Goal: Task Accomplishment & Management: Use online tool/utility

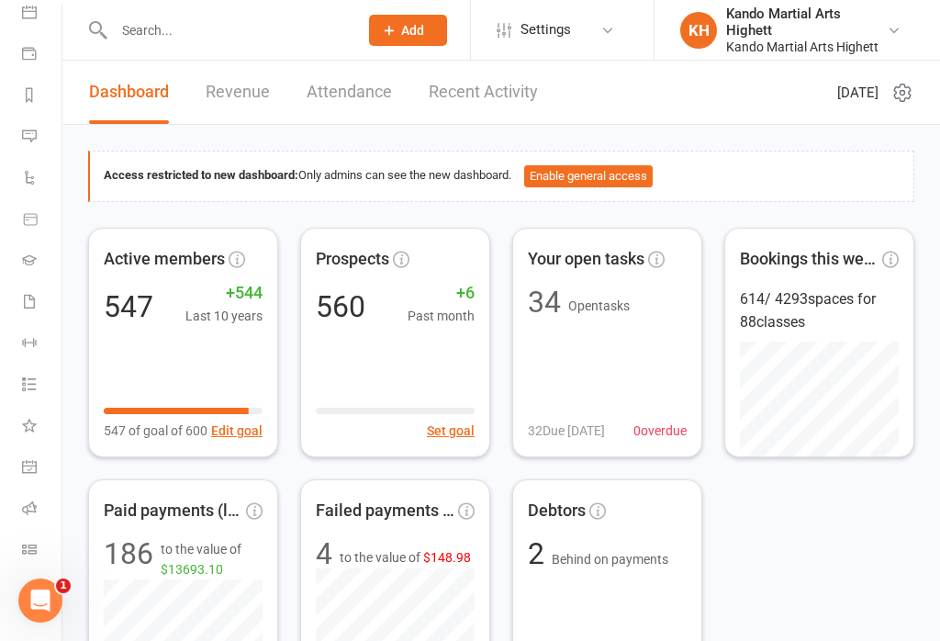
scroll to position [183, 0]
click at [41, 535] on link "Class check-in" at bounding box center [42, 551] width 41 height 41
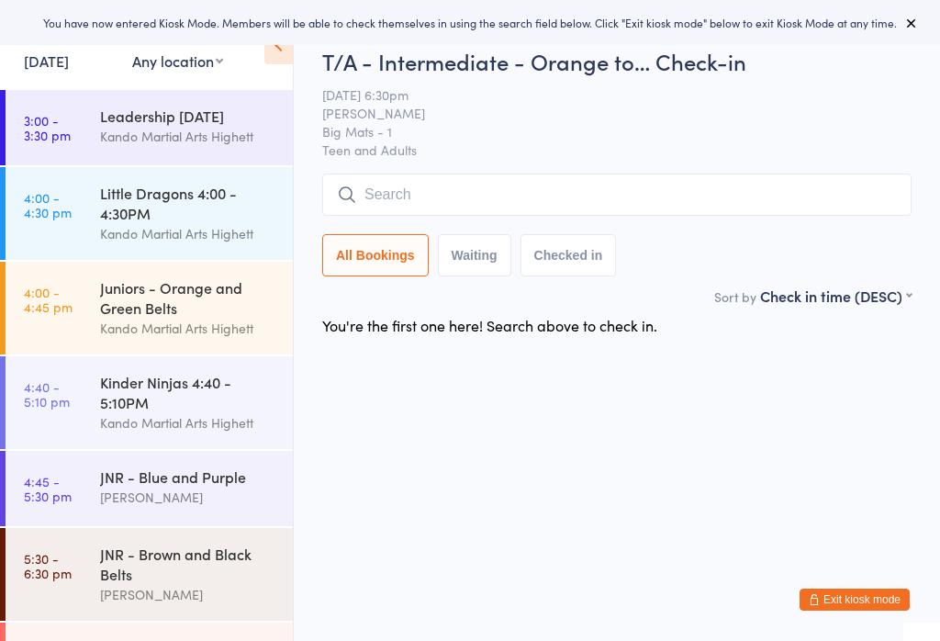
click at [287, 62] on icon at bounding box center [278, 45] width 28 height 39
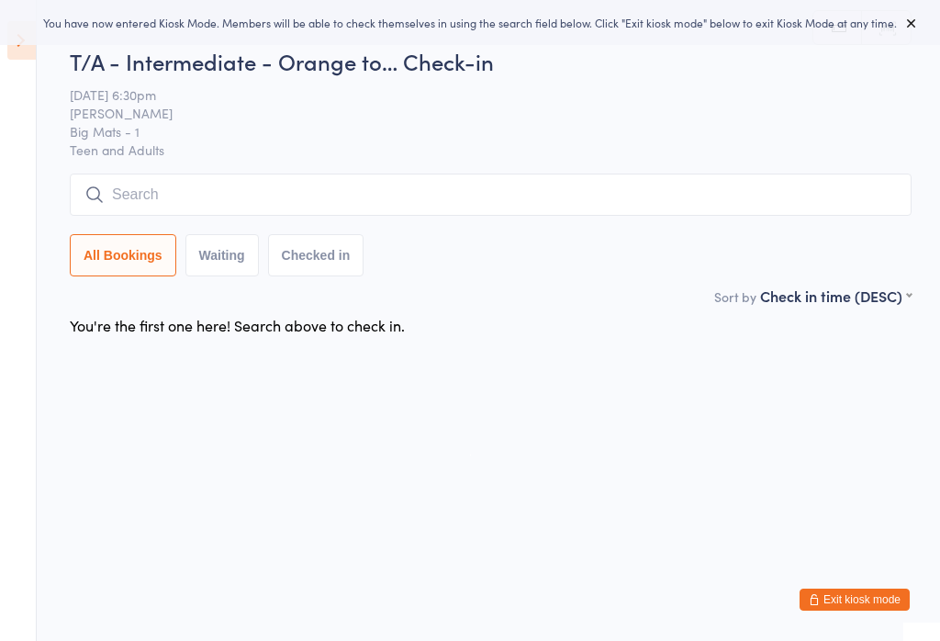
click at [913, 19] on icon at bounding box center [911, 23] width 15 height 15
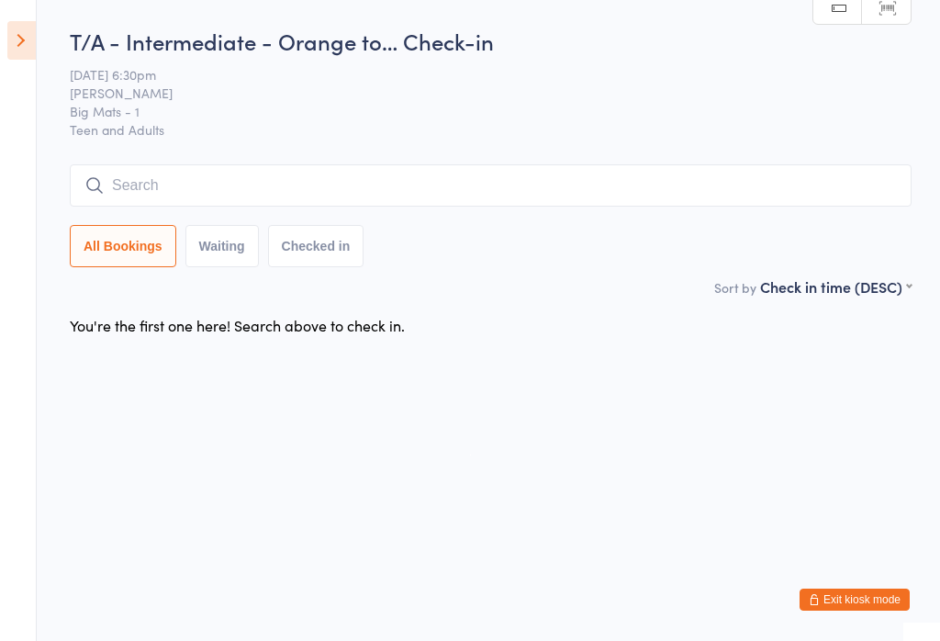
click at [545, 175] on input "search" at bounding box center [491, 185] width 842 height 42
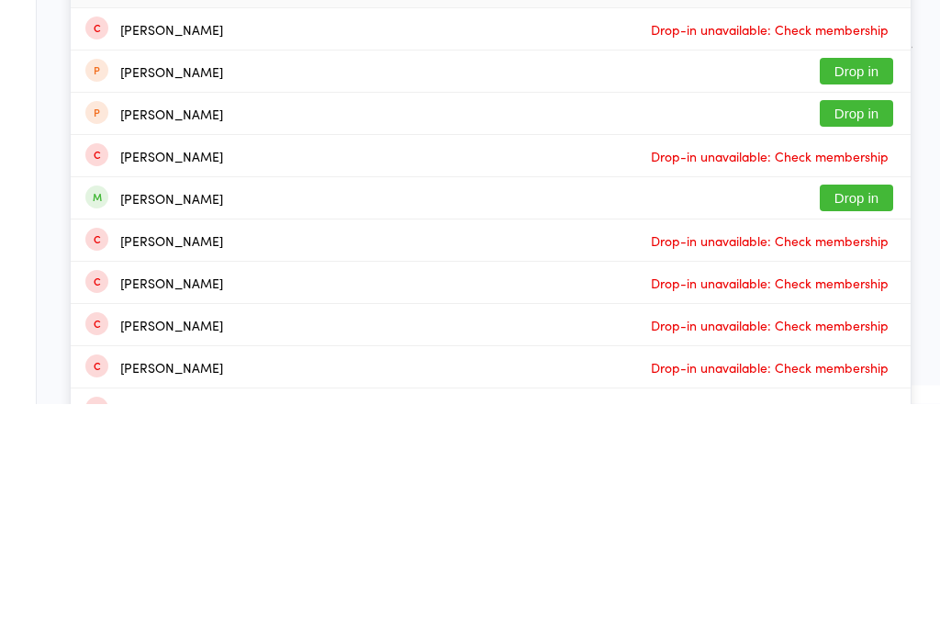
type input "[PERSON_NAME]"
click at [843, 422] on button "Drop in" at bounding box center [856, 435] width 73 height 27
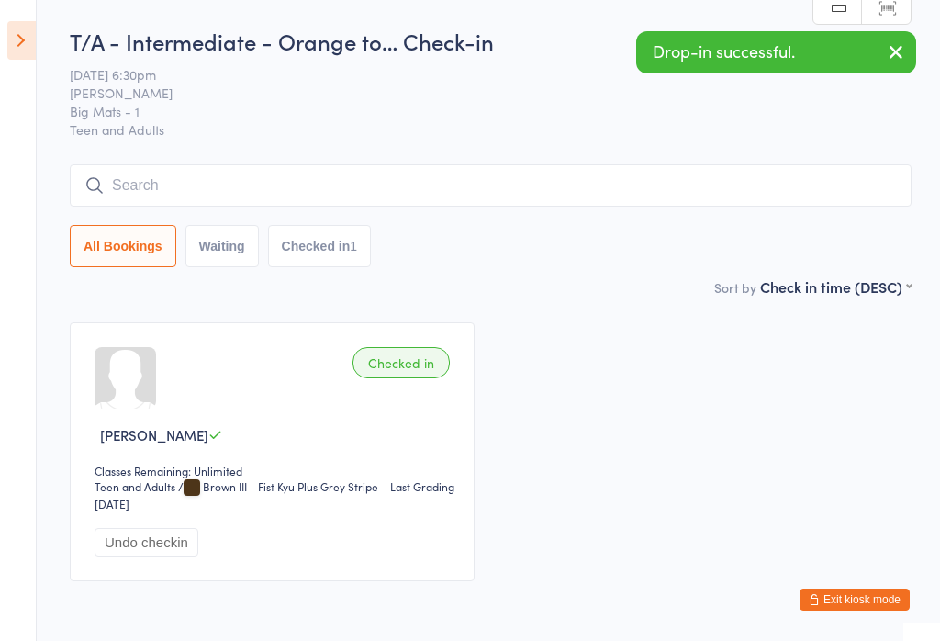
click at [682, 197] on input "search" at bounding box center [491, 185] width 842 height 42
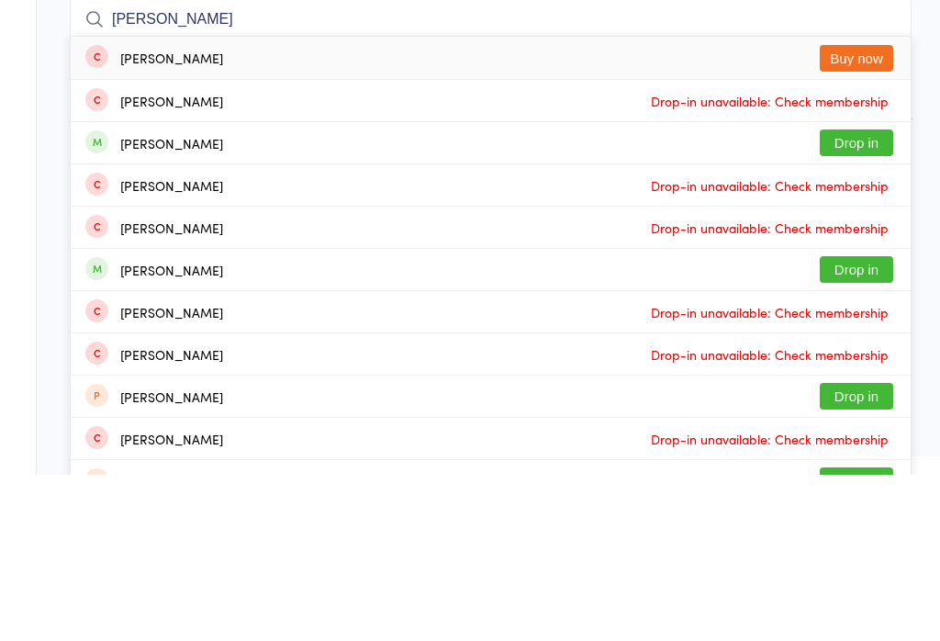
type input "[PERSON_NAME]"
click at [844, 296] on button "Drop in" at bounding box center [856, 309] width 73 height 27
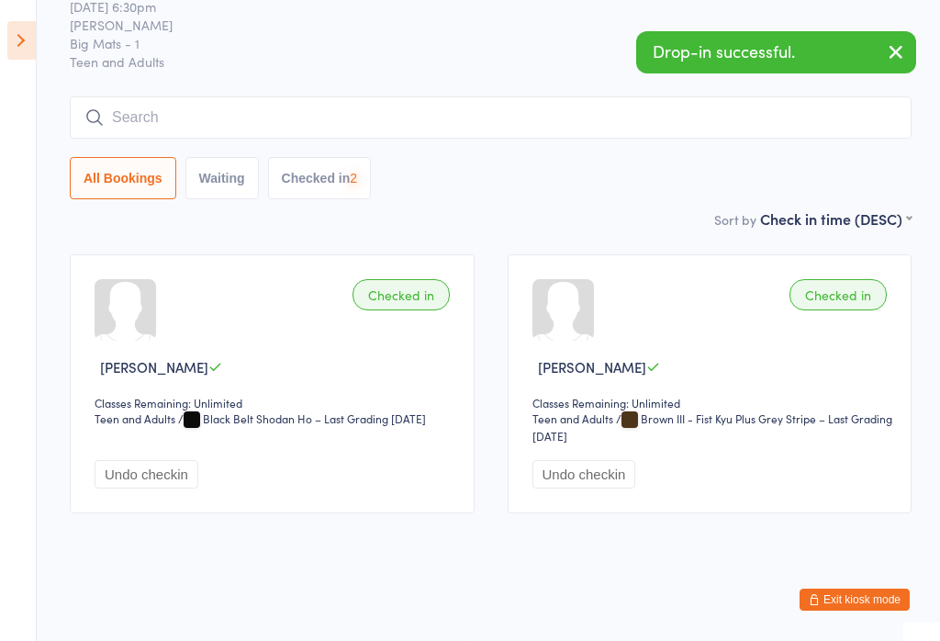
click at [561, 103] on input "search" at bounding box center [491, 117] width 842 height 42
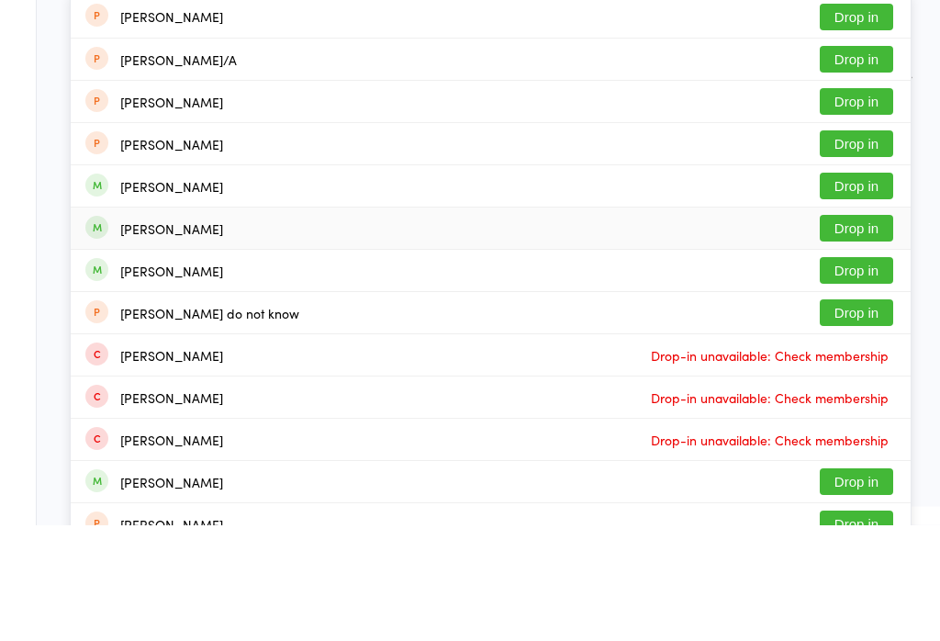
type input "[PERSON_NAME]"
click at [216, 324] on div "[PERSON_NAME] Drop in" at bounding box center [491, 344] width 840 height 41
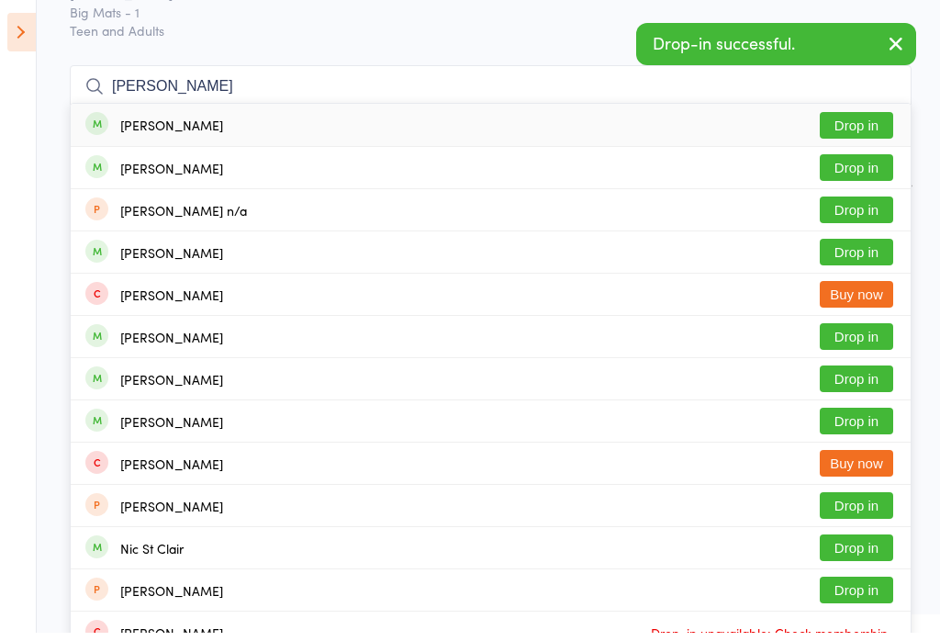
type input "[PERSON_NAME]"
click at [227, 120] on div "[PERSON_NAME] Drop in" at bounding box center [491, 133] width 840 height 42
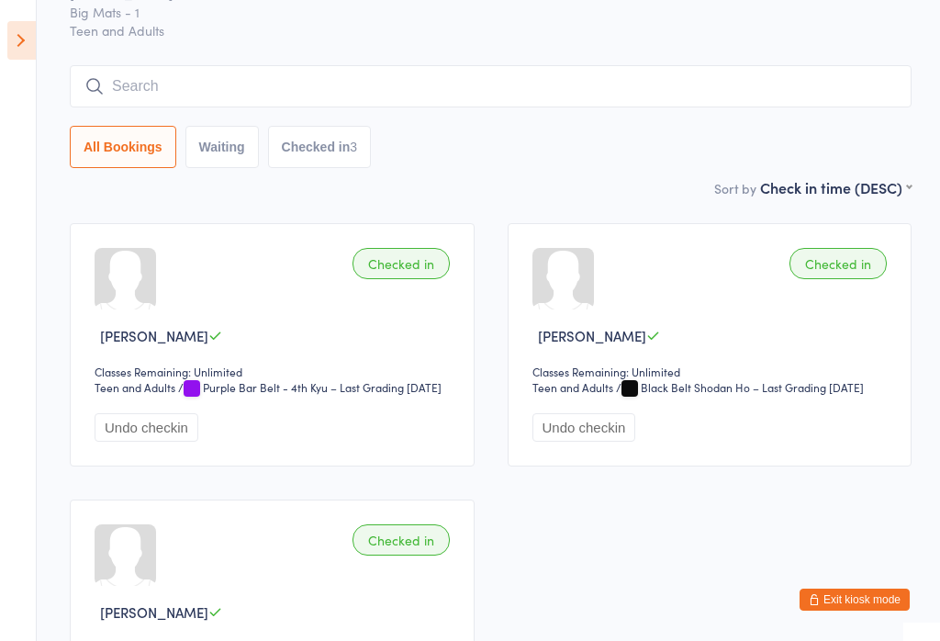
click at [572, 84] on input "search" at bounding box center [491, 86] width 842 height 42
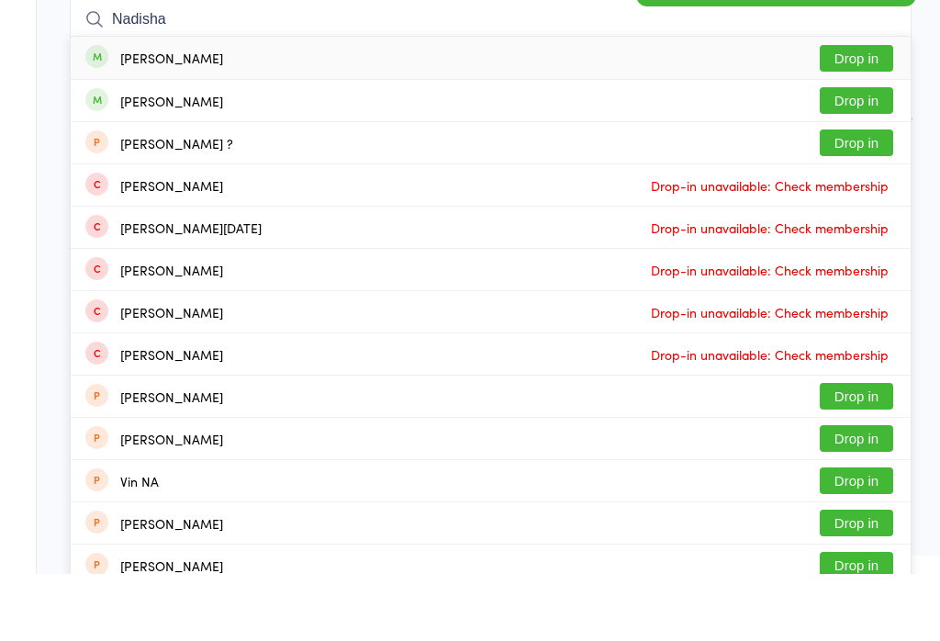
type input "Nadisha"
click at [206, 117] on div "[PERSON_NAME]" at bounding box center [171, 124] width 103 height 15
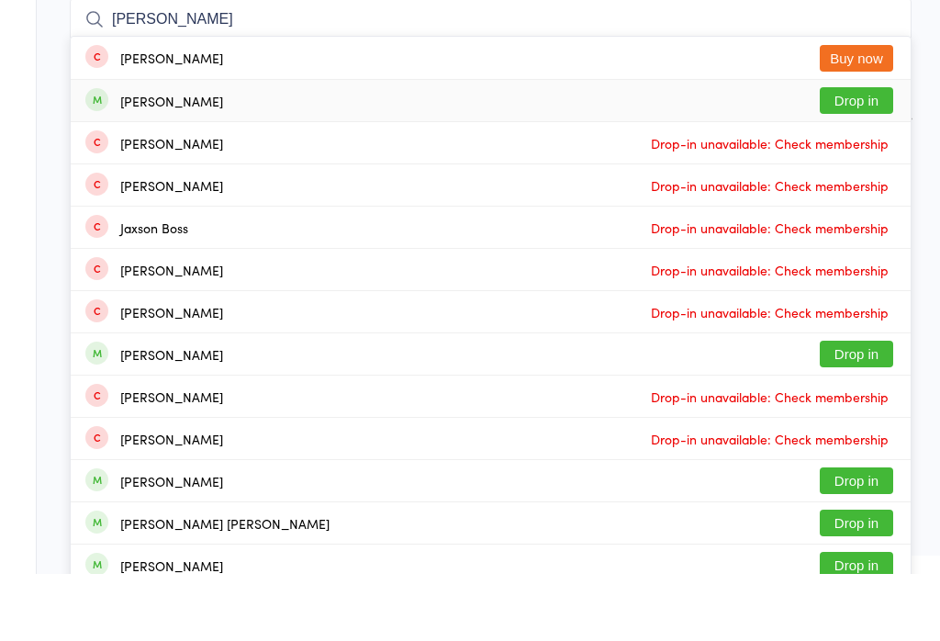
type input "[PERSON_NAME]"
click at [394, 147] on div "[PERSON_NAME] Drop in" at bounding box center [491, 167] width 840 height 41
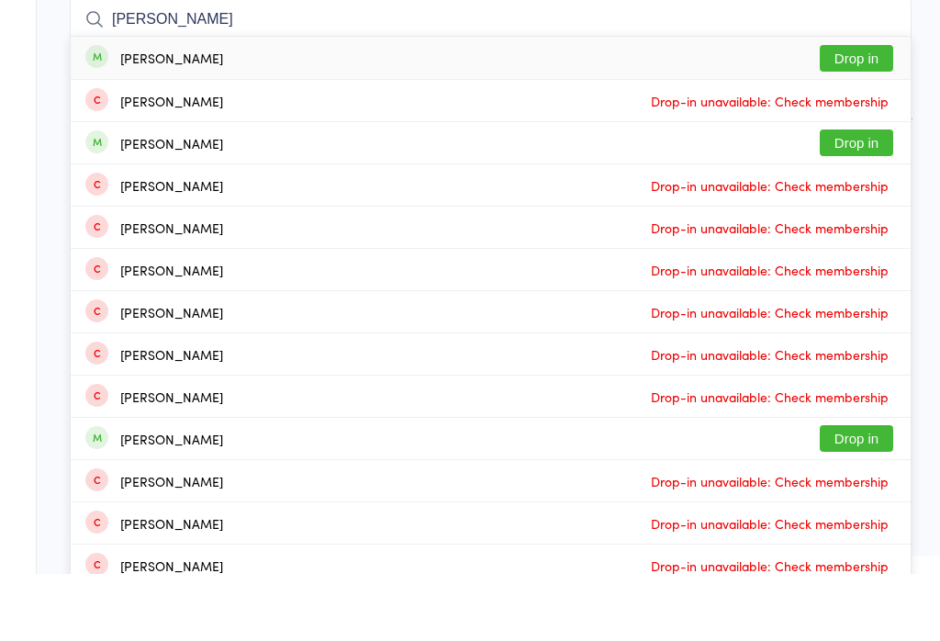
type input "[PERSON_NAME]"
click at [254, 104] on div "[PERSON_NAME] Drop in" at bounding box center [491, 125] width 840 height 42
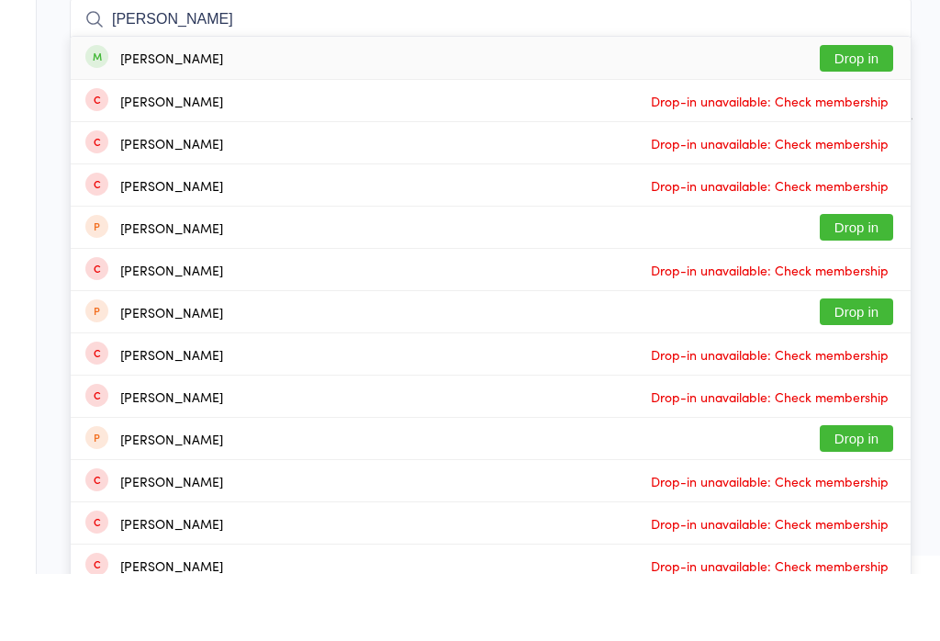
type input "[PERSON_NAME]"
click at [836, 112] on button "Drop in" at bounding box center [856, 125] width 73 height 27
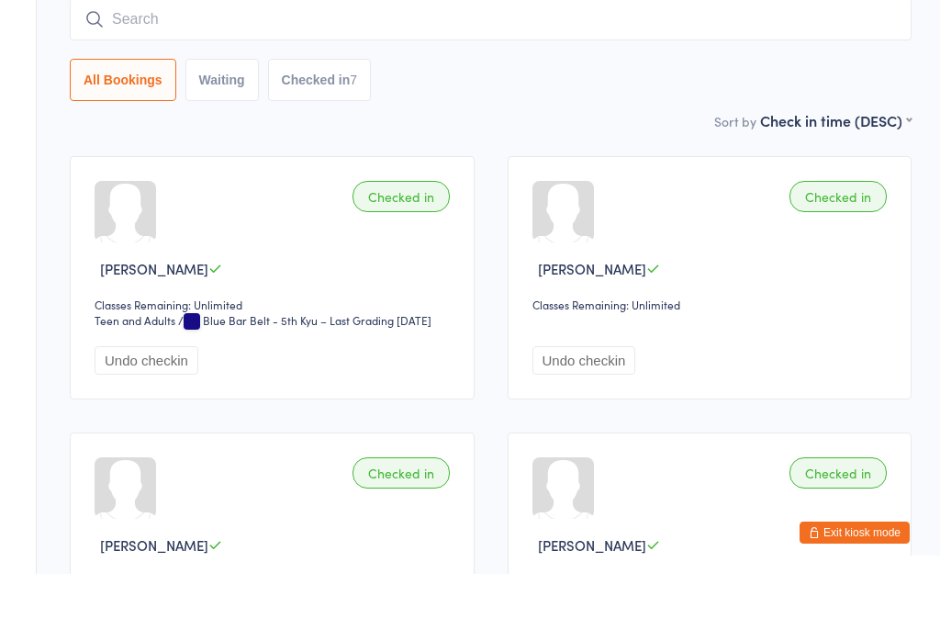
scroll to position [166, 0]
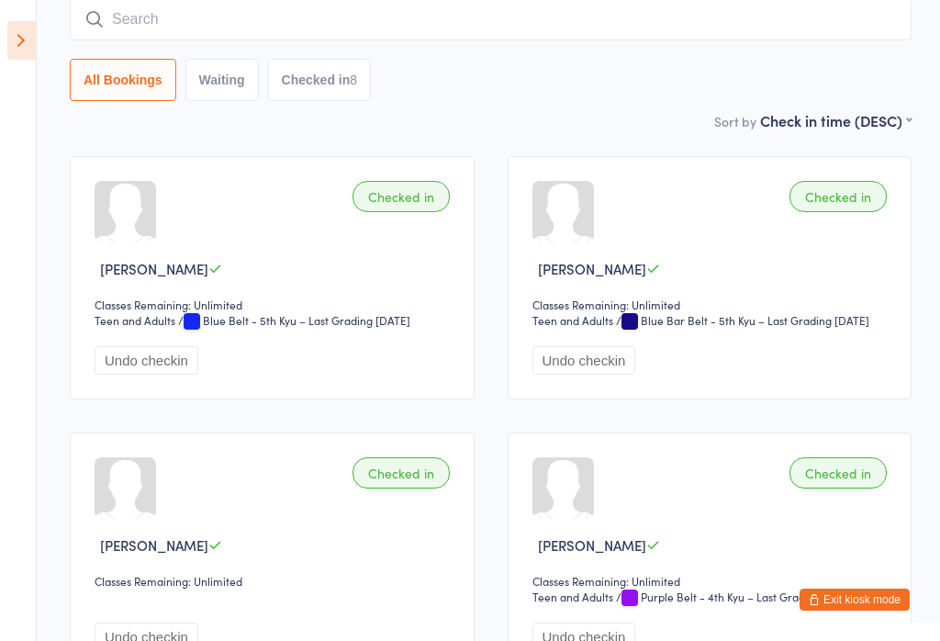
click at [564, 22] on input "search" at bounding box center [491, 19] width 842 height 42
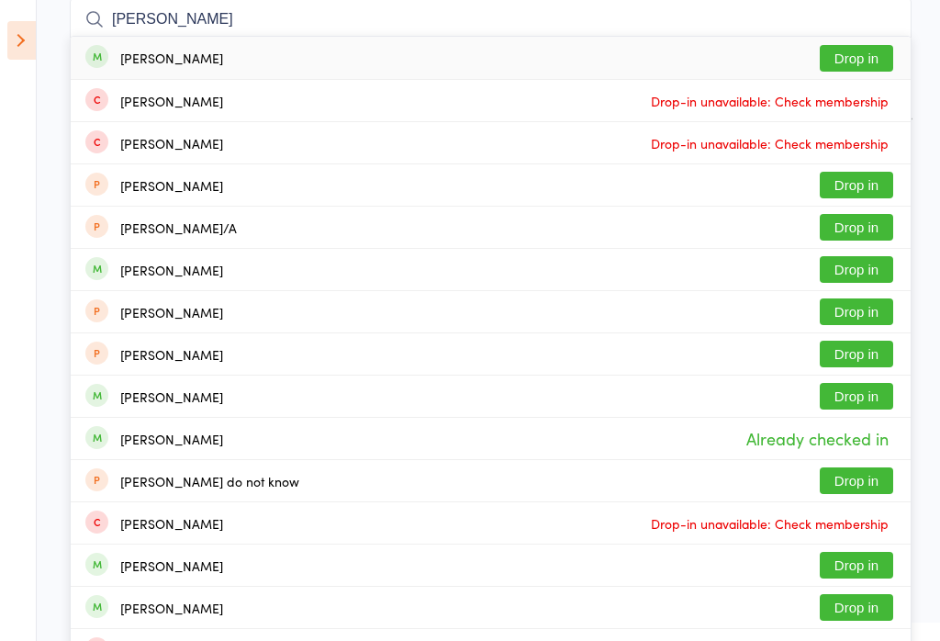
type input "[PERSON_NAME]"
click at [829, 62] on button "Drop in" at bounding box center [856, 58] width 73 height 27
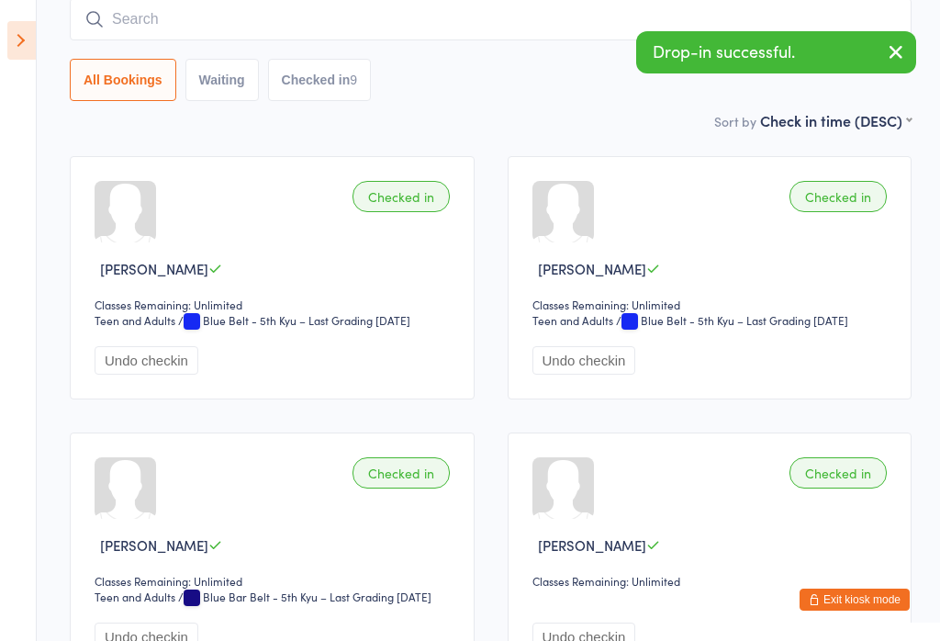
click at [459, 51] on div "All Bookings Waiting Checked in 9" at bounding box center [491, 49] width 842 height 103
click at [554, 27] on input "search" at bounding box center [491, 19] width 842 height 42
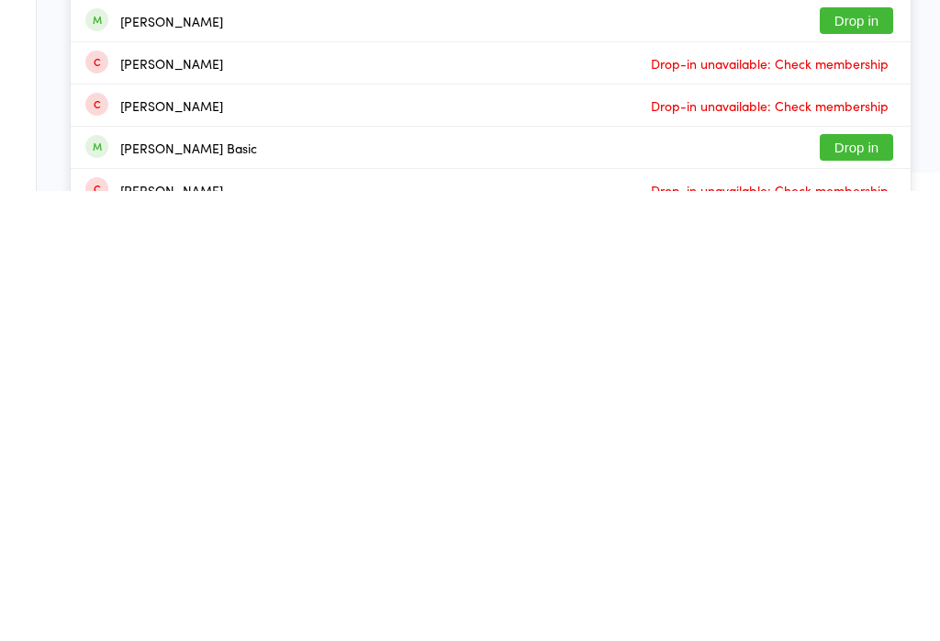
scroll to position [32, 0]
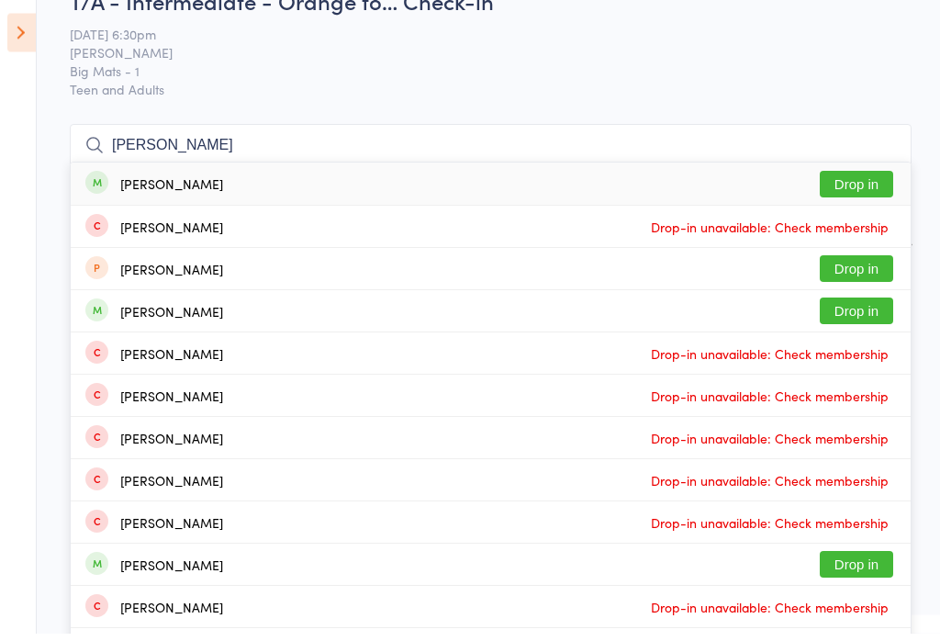
type input "[PERSON_NAME]"
click at [861, 184] on button "Drop in" at bounding box center [856, 192] width 73 height 27
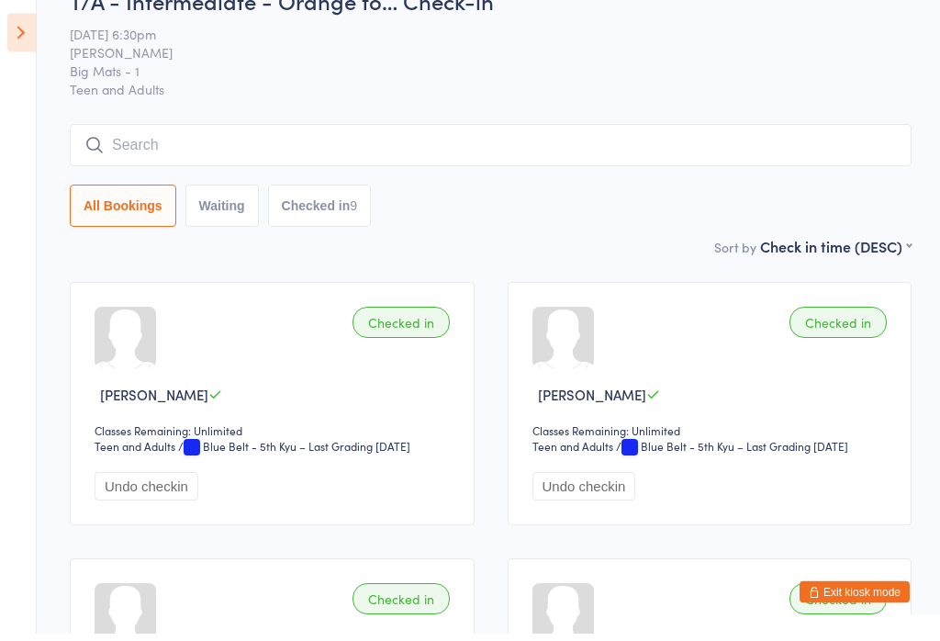
scroll to position [40, 0]
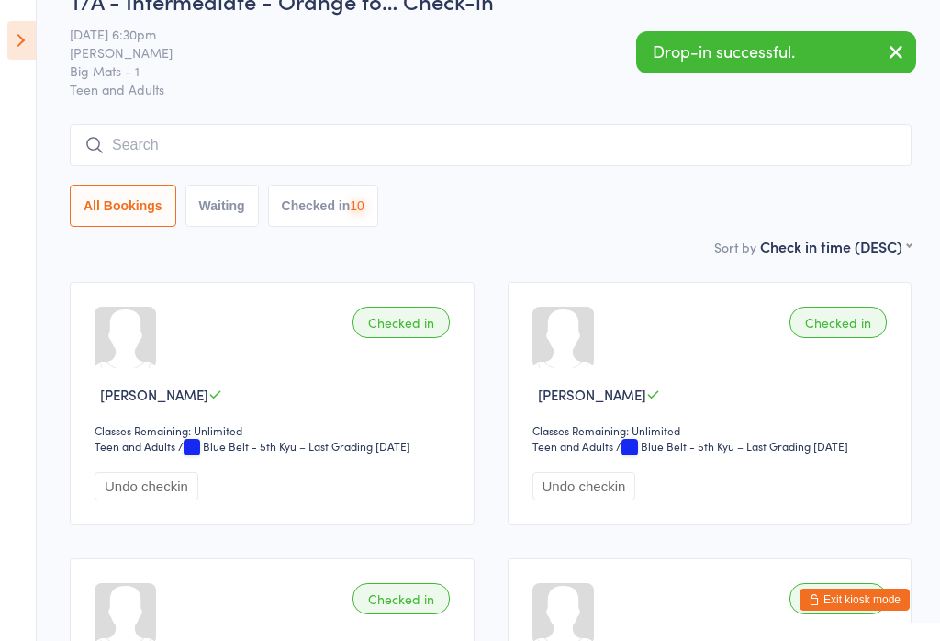
click at [599, 151] on input "search" at bounding box center [491, 145] width 842 height 42
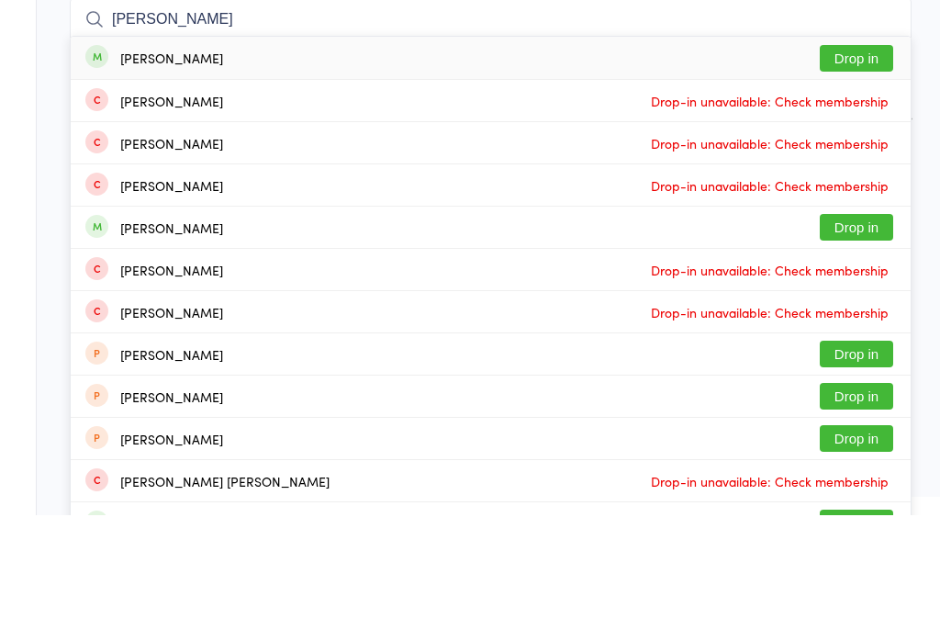
type input "[PERSON_NAME]"
click at [827, 171] on button "Drop in" at bounding box center [856, 184] width 73 height 27
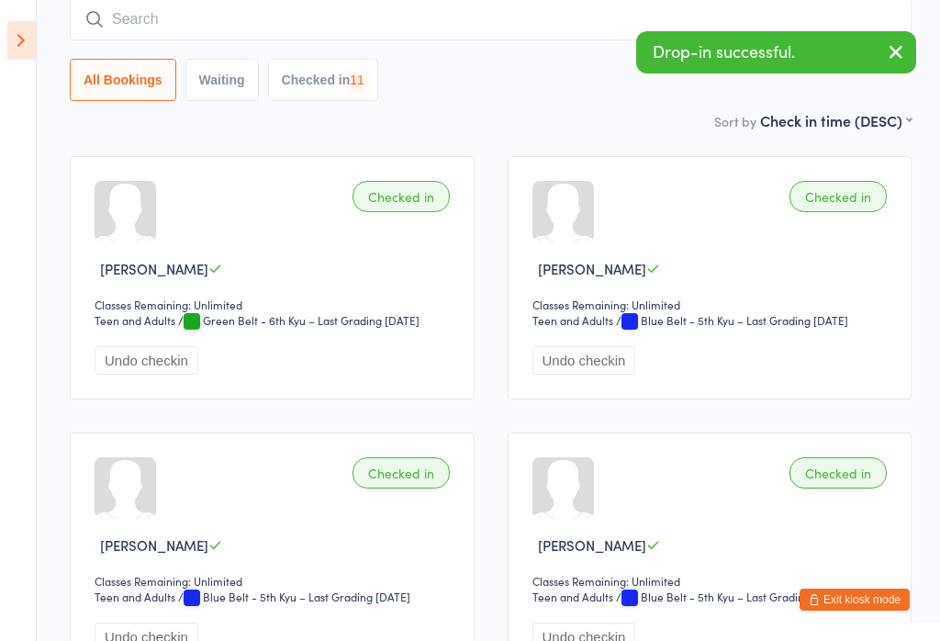
click at [539, 22] on input "search" at bounding box center [491, 19] width 842 height 42
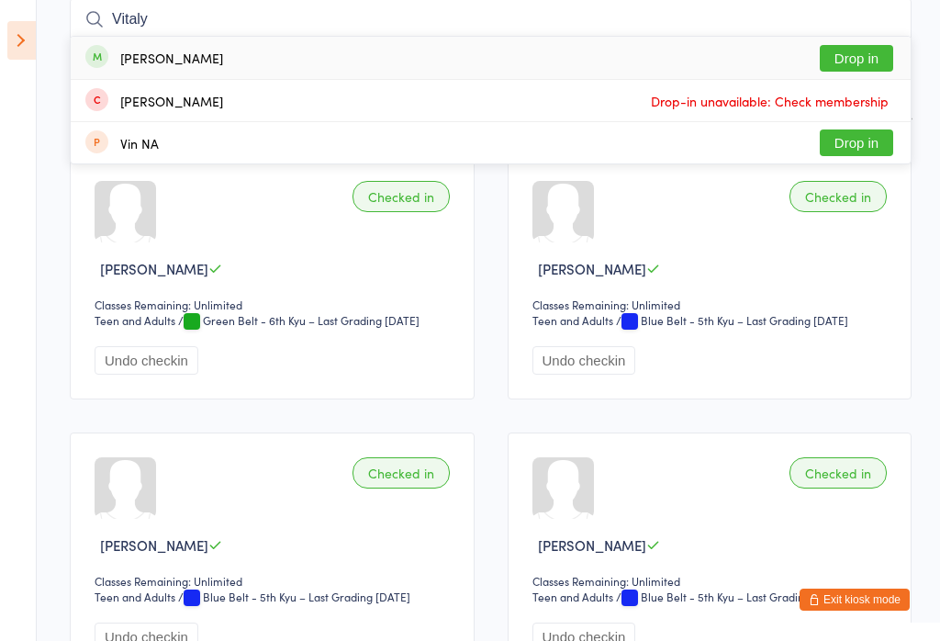
type input "Vitaly"
click at [820, 66] on button "Drop in" at bounding box center [856, 58] width 73 height 27
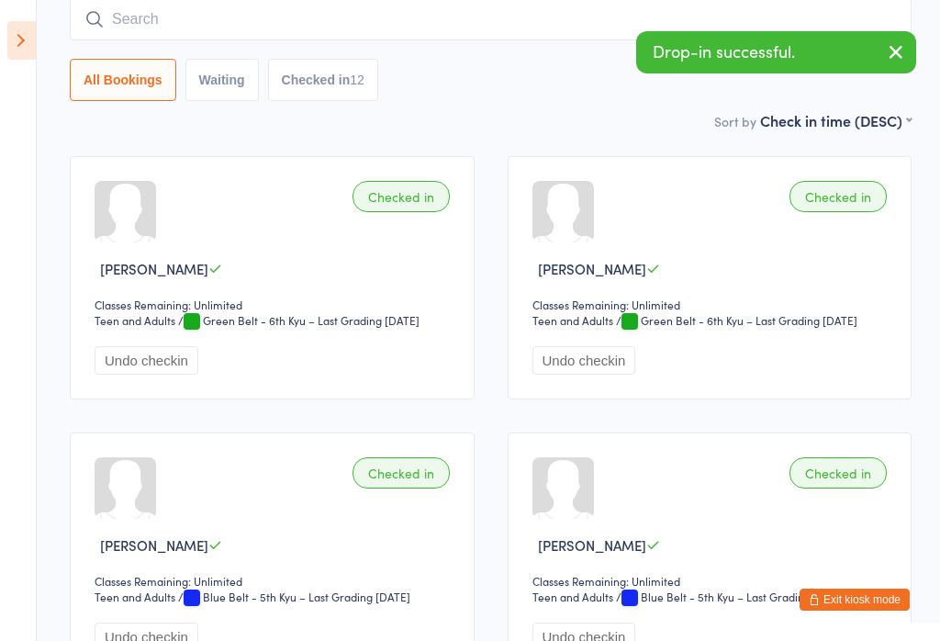
click at [579, 67] on div "All Bookings Waiting Checked in 12" at bounding box center [491, 80] width 842 height 42
click at [550, 25] on input "search" at bounding box center [491, 19] width 842 height 42
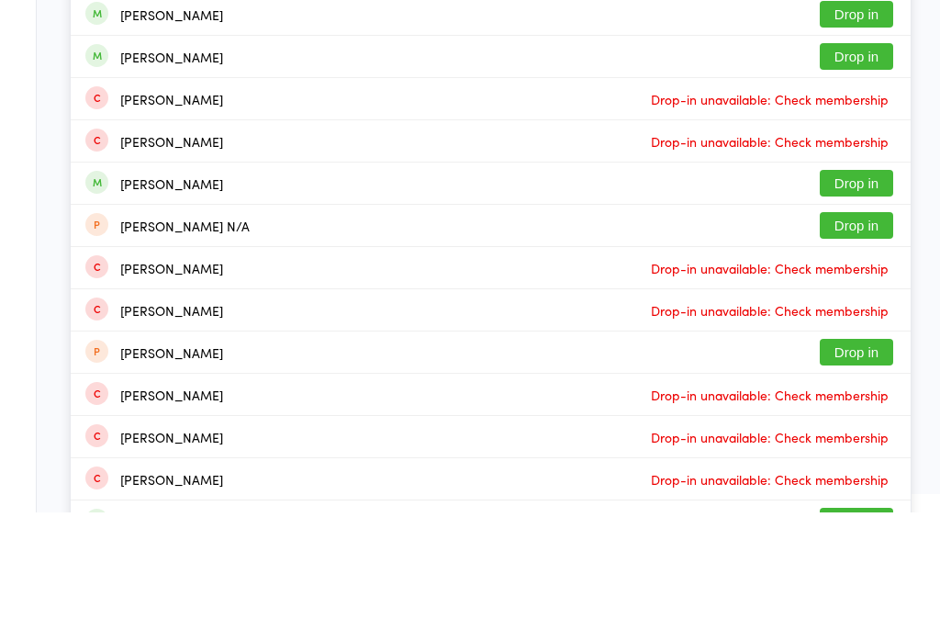
type input "[PERSON_NAME]"
click at [849, 298] on button "Drop in" at bounding box center [856, 311] width 73 height 27
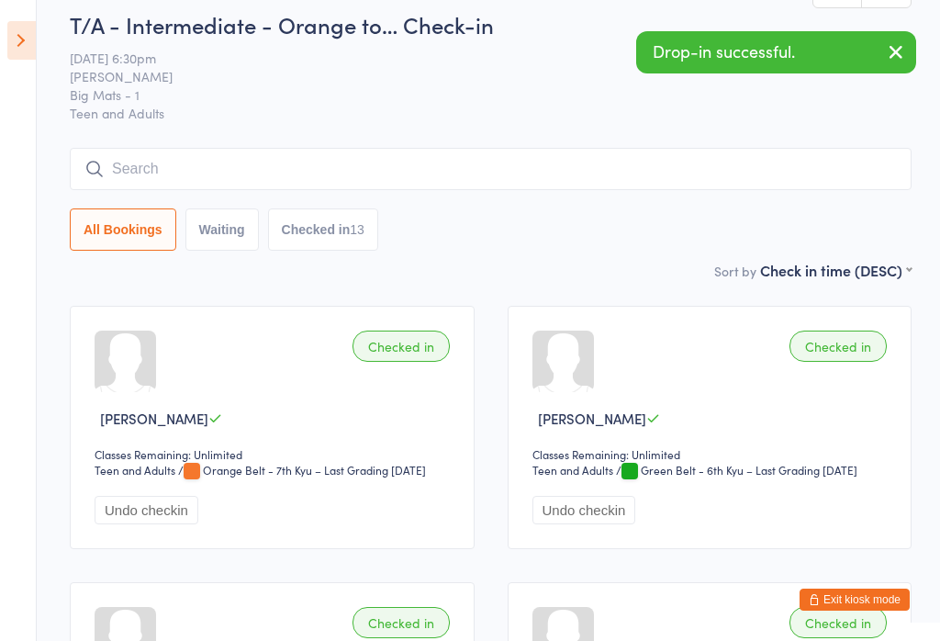
click at [518, 177] on input "search" at bounding box center [491, 169] width 842 height 42
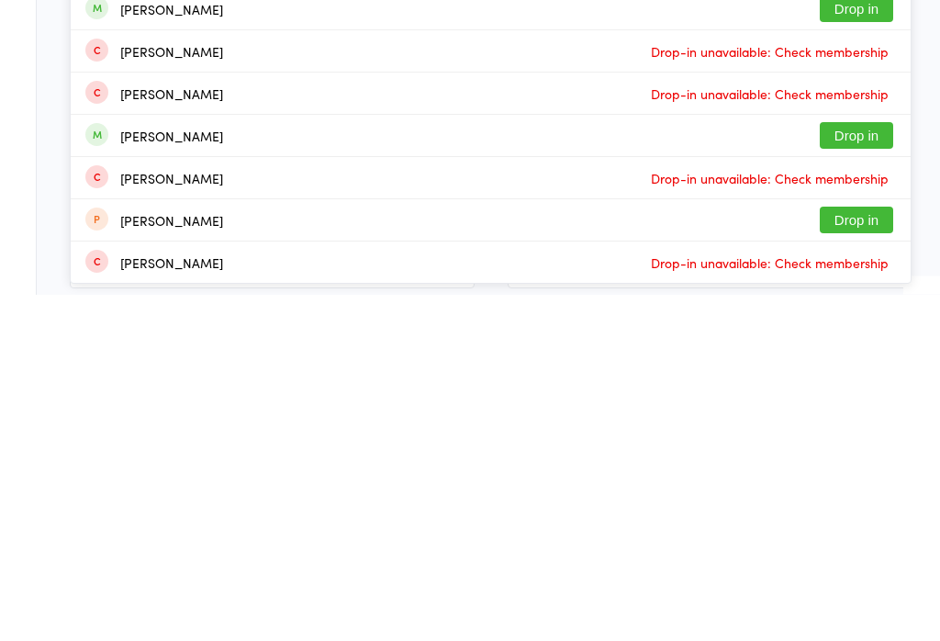
type input "[PERSON_NAME]"
click at [844, 469] on button "Drop in" at bounding box center [856, 482] width 73 height 27
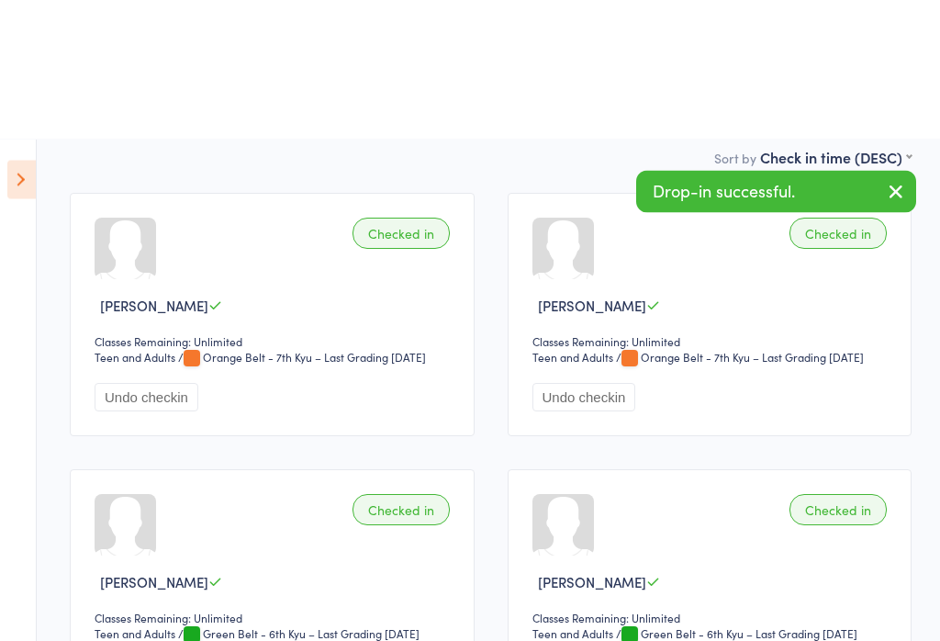
scroll to position [0, 0]
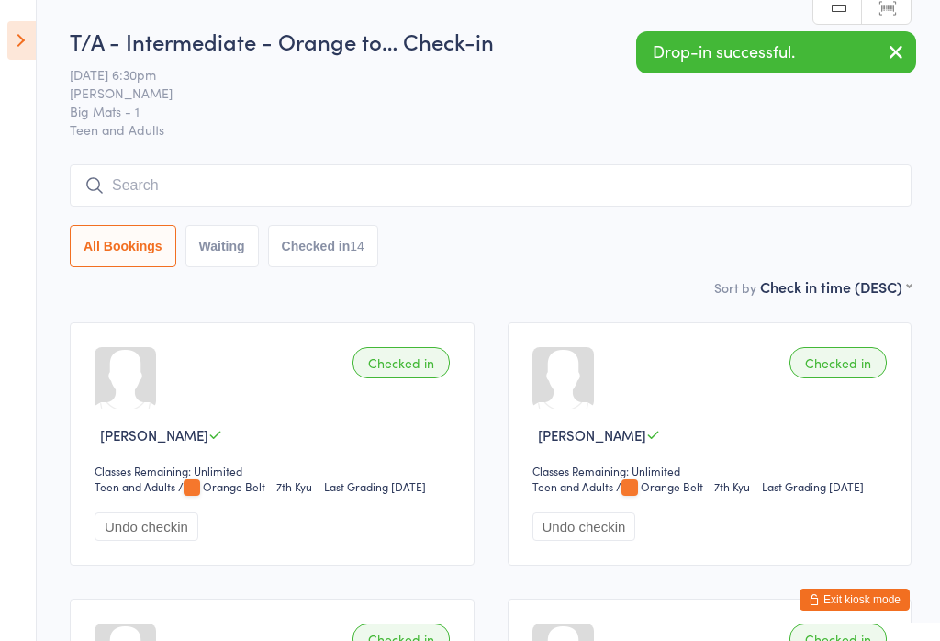
click at [502, 181] on input "search" at bounding box center [491, 185] width 842 height 42
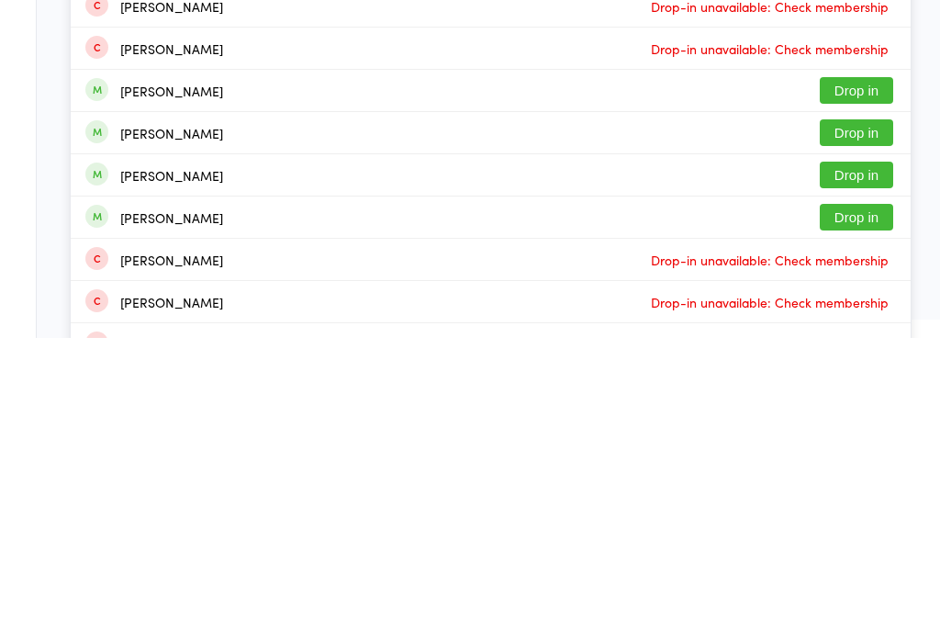
type input "[PERSON_NAME]"
click at [196, 429] on div "[PERSON_NAME]" at bounding box center [171, 436] width 103 height 15
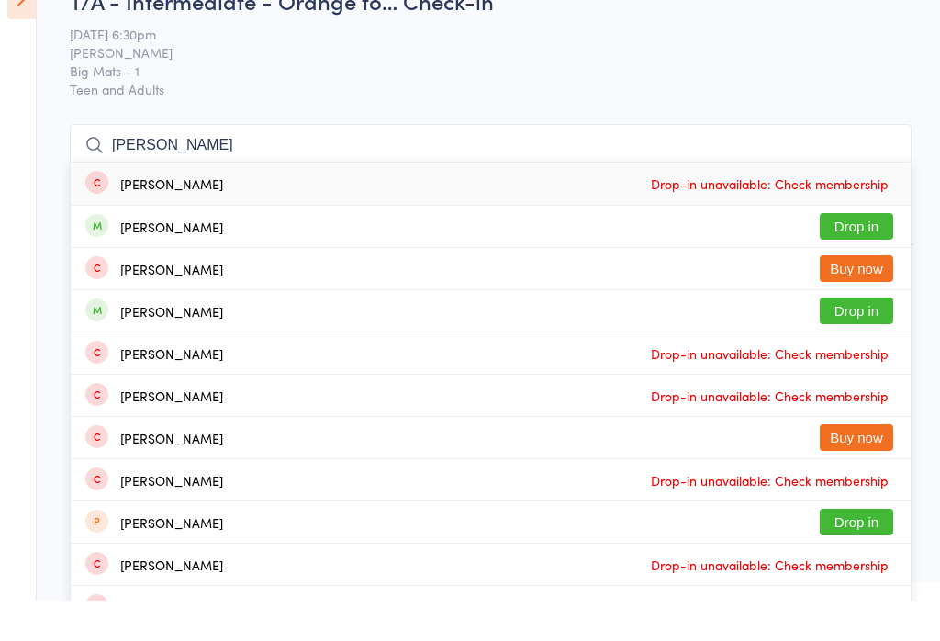
type input "[PERSON_NAME]"
click at [853, 253] on button "Drop in" at bounding box center [856, 266] width 73 height 27
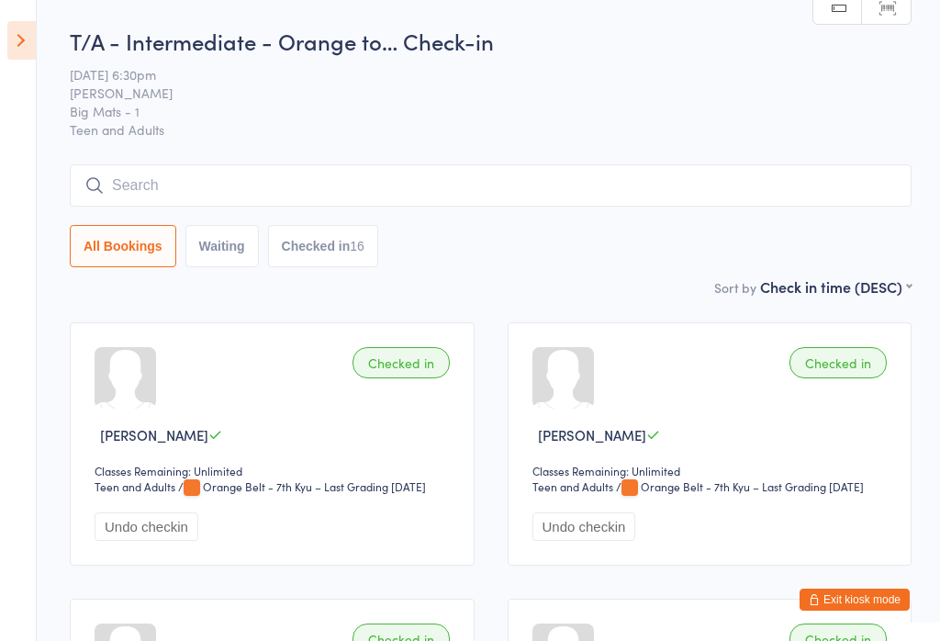
click at [882, 590] on button "Exit kiosk mode" at bounding box center [854, 599] width 110 height 22
